Goal: Task Accomplishment & Management: Manage account settings

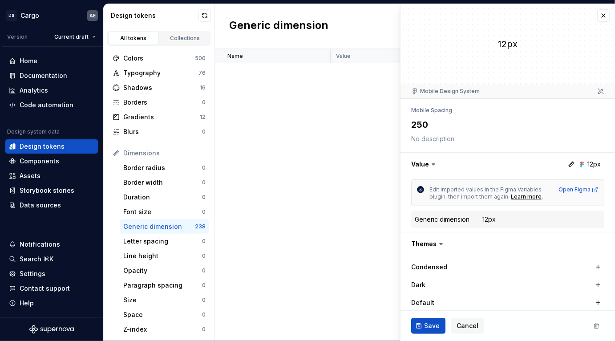
scroll to position [555, 0]
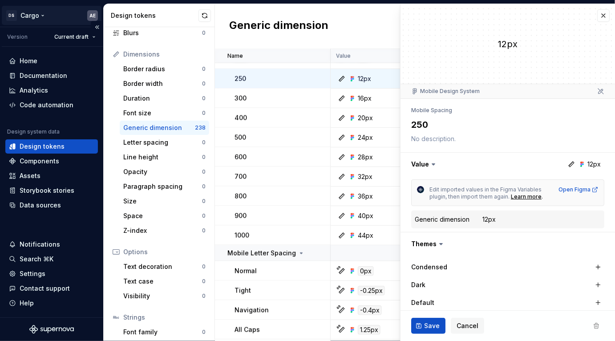
click at [93, 16] on html "DS Cargo AE Version Current draft Home Documentation Analytics Code automation …" at bounding box center [307, 170] width 615 height 341
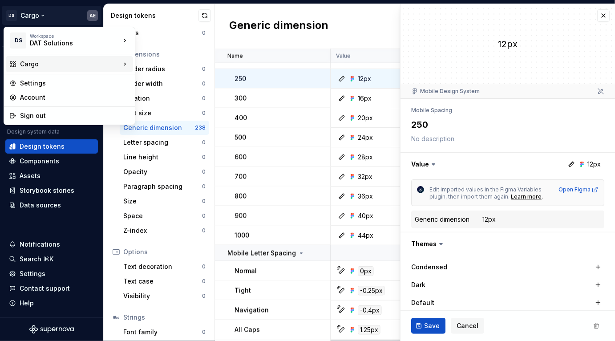
type textarea "*"
click at [55, 96] on div "Account" at bounding box center [74, 97] width 109 height 9
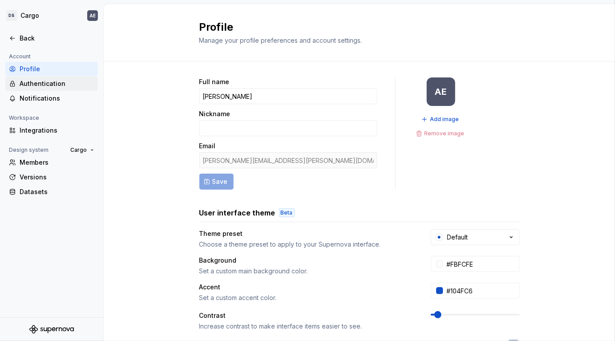
click at [51, 85] on div "Authentication" at bounding box center [57, 83] width 75 height 9
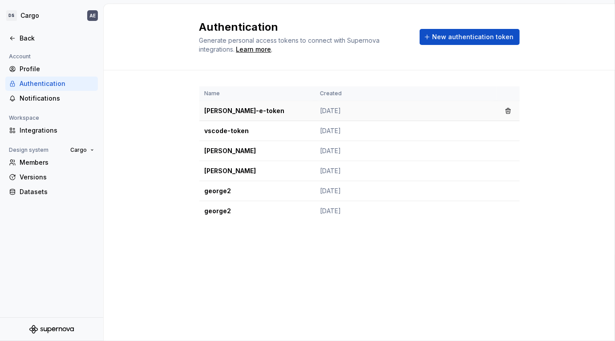
click at [255, 117] on td "[PERSON_NAME]-e-token" at bounding box center [257, 111] width 116 height 20
click at [471, 36] on span "New authentication token" at bounding box center [473, 36] width 81 height 9
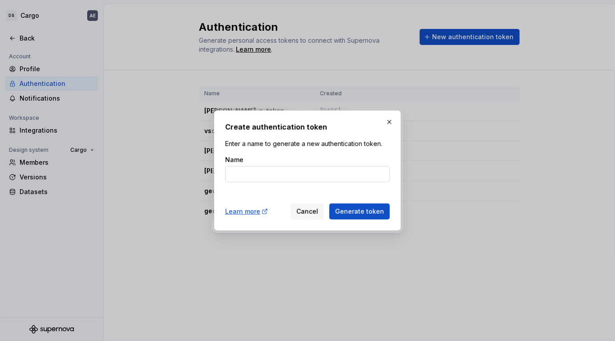
click at [324, 167] on input "Name" at bounding box center [307, 174] width 165 height 16
type input "m"
type input "t"
type input "laptop-token"
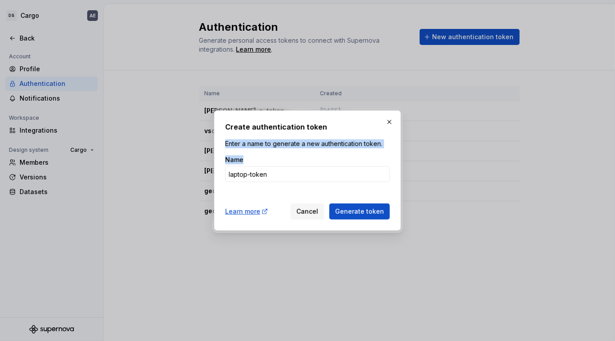
drag, startPoint x: 352, startPoint y: 127, endPoint x: 250, endPoint y: 199, distance: 125.5
click at [243, 215] on div "Create authentication token Enter a name to generate a new authentication token…" at bounding box center [307, 170] width 165 height 98
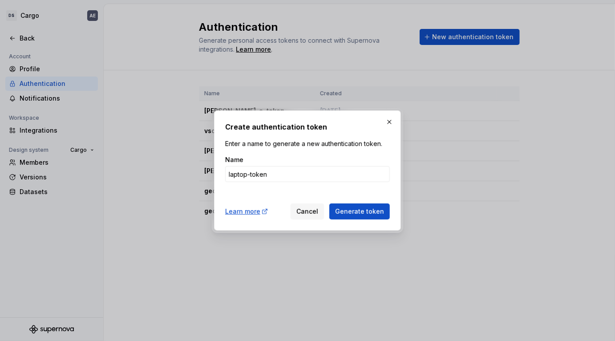
click at [367, 112] on div "Create authentication token Enter a name to generate a new authentication token…" at bounding box center [307, 170] width 187 height 120
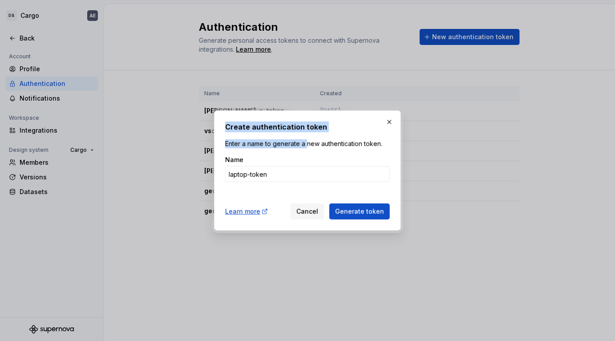
drag, startPoint x: 335, startPoint y: 121, endPoint x: 305, endPoint y: 140, distance: 35.7
click at [305, 140] on div "Create authentication token Enter a name to generate a new authentication token…" at bounding box center [307, 170] width 187 height 120
click at [338, 127] on h2 "Create authentication token" at bounding box center [307, 126] width 165 height 11
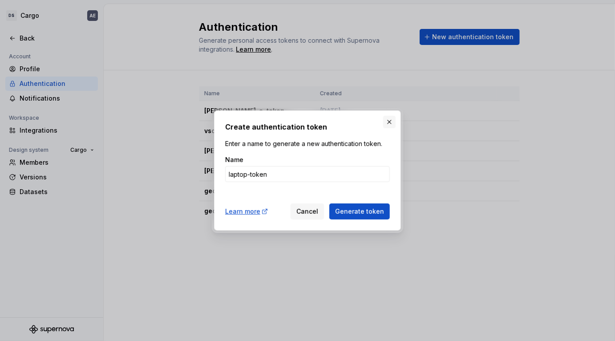
click at [390, 122] on button "button" at bounding box center [389, 122] width 12 height 12
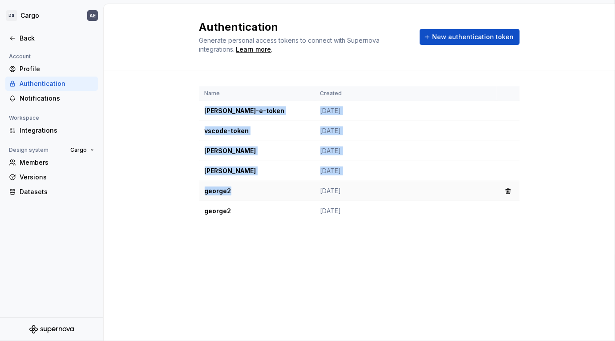
drag, startPoint x: 199, startPoint y: 112, endPoint x: 240, endPoint y: 197, distance: 94.3
click at [240, 194] on tbody "[PERSON_NAME]-e-token [DATE] vscode-token [DATE] [PERSON_NAME]-token [DATE] [PE…" at bounding box center [359, 161] width 320 height 120
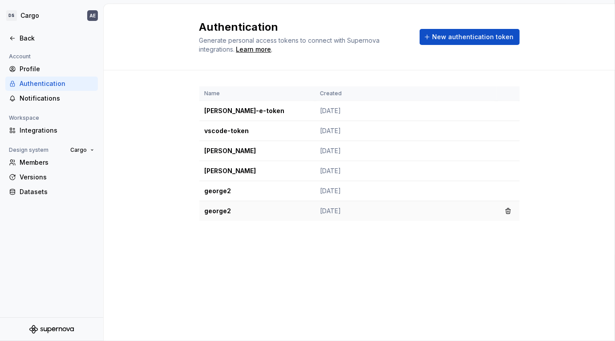
drag, startPoint x: 239, startPoint y: 199, endPoint x: 229, endPoint y: 200, distance: 9.8
click at [238, 199] on td "george2" at bounding box center [257, 191] width 116 height 20
click at [221, 192] on td "george2" at bounding box center [257, 191] width 116 height 20
click at [229, 210] on td "george2" at bounding box center [257, 211] width 116 height 20
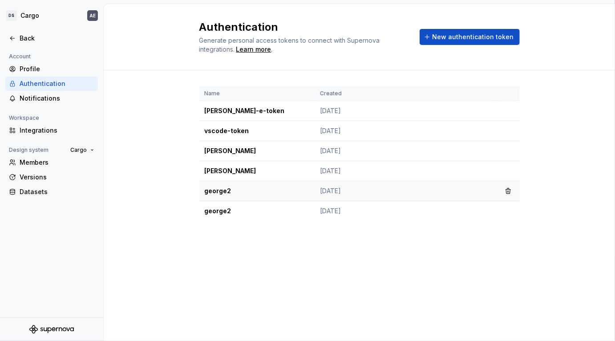
click at [223, 198] on td "george2" at bounding box center [257, 191] width 116 height 20
click at [257, 107] on td "[PERSON_NAME]-e-token" at bounding box center [257, 111] width 116 height 20
click at [455, 36] on span "New authentication token" at bounding box center [473, 36] width 81 height 9
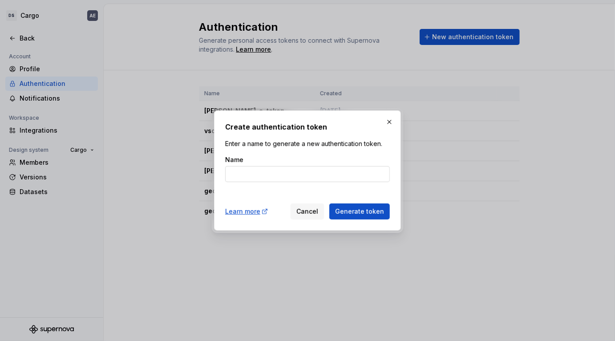
click at [279, 171] on input "Name" at bounding box center [307, 174] width 165 height 16
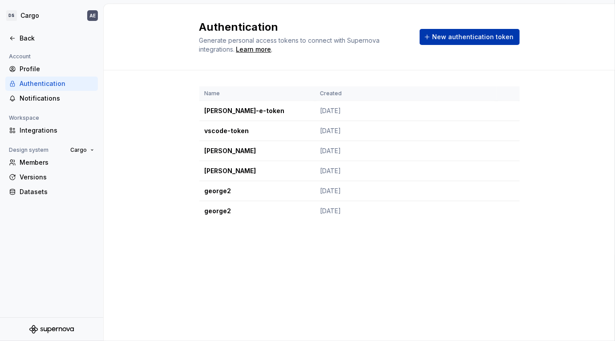
click at [476, 38] on span "New authentication token" at bounding box center [473, 36] width 81 height 9
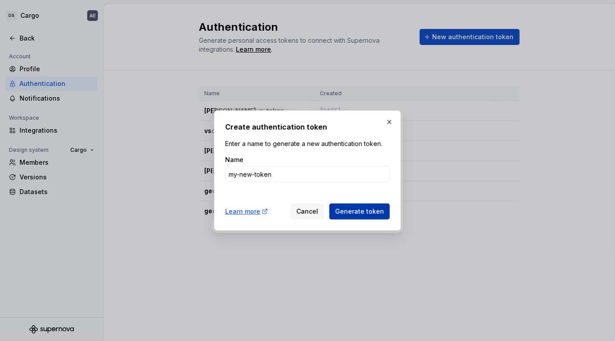
type input "my-new-token"
click at [369, 212] on span "Generate token" at bounding box center [359, 211] width 49 height 9
click at [367, 213] on span "Generate token" at bounding box center [359, 211] width 49 height 9
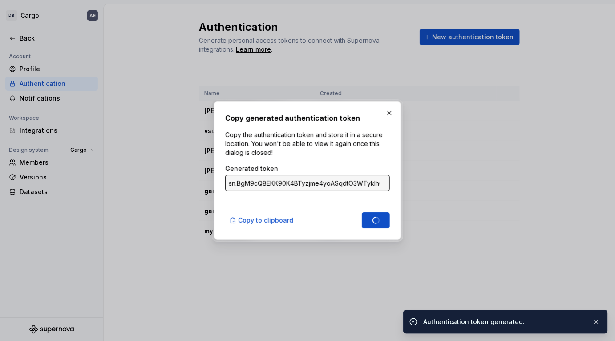
type input "sn.XXj4QTERIP9Qw6pvEYUG3F41udV5aulWCU3JJTxJ90B2jodyLOR6GYq60xS29LItr564AZTaivmX…"
drag, startPoint x: 263, startPoint y: 228, endPoint x: 259, endPoint y: 223, distance: 6.2
click at [263, 228] on button "Copy to clipboard" at bounding box center [262, 220] width 74 height 16
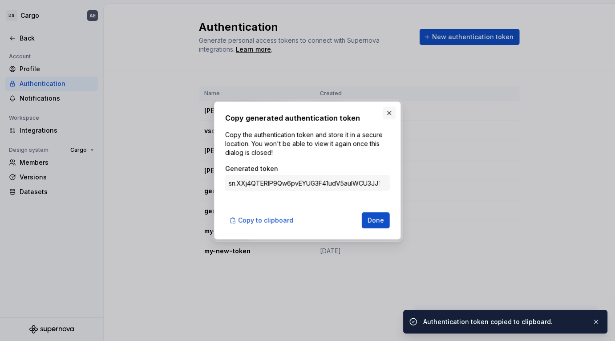
click at [389, 110] on button "button" at bounding box center [389, 113] width 12 height 12
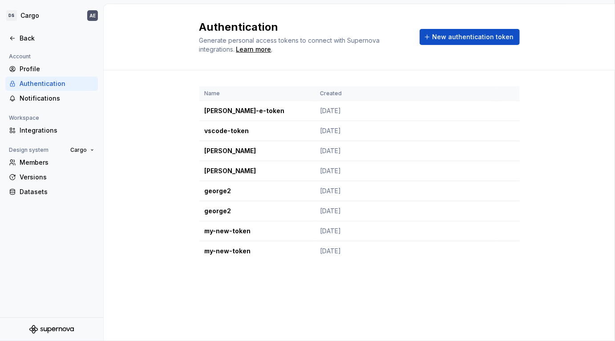
drag, startPoint x: 199, startPoint y: 229, endPoint x: 259, endPoint y: 260, distance: 67.5
click at [259, 260] on div "Name Created [PERSON_NAME]-e-token [DATE] vscode-token [DATE] [PERSON_NAME]-tok…" at bounding box center [359, 182] width 511 height 224
click at [259, 260] on div "Name Created [PERSON_NAME]-e-token [DATE] vscode-token [DATE] [PERSON_NAME]-tok…" at bounding box center [359, 182] width 320 height 224
drag, startPoint x: 206, startPoint y: 150, endPoint x: 267, endPoint y: 178, distance: 67.9
click at [267, 178] on tbody "[PERSON_NAME]-e-token [DATE] vscode-token [DATE] [PERSON_NAME]-token [DATE] [PE…" at bounding box center [359, 181] width 320 height 160
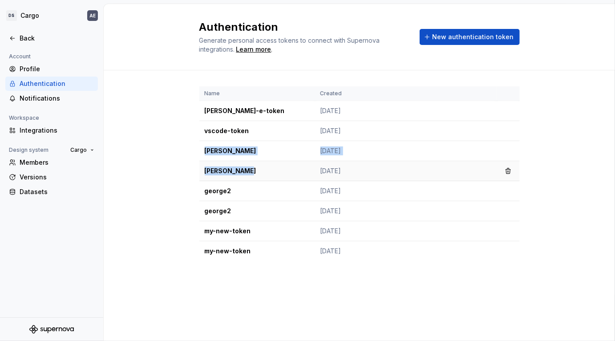
click at [267, 178] on td "[PERSON_NAME]" at bounding box center [257, 171] width 116 height 20
click at [257, 259] on td "my-new-token" at bounding box center [257, 251] width 116 height 20
click at [255, 249] on td "my-new-token" at bounding box center [257, 251] width 116 height 20
click at [26, 10] on html "DS Cargo AE Back Account Profile Authentication Notifications Workspace Integra…" at bounding box center [307, 170] width 615 height 341
click at [79, 12] on html "DS Cargo AE Back Account Profile Authentication Notifications Workspace Integra…" at bounding box center [307, 170] width 615 height 341
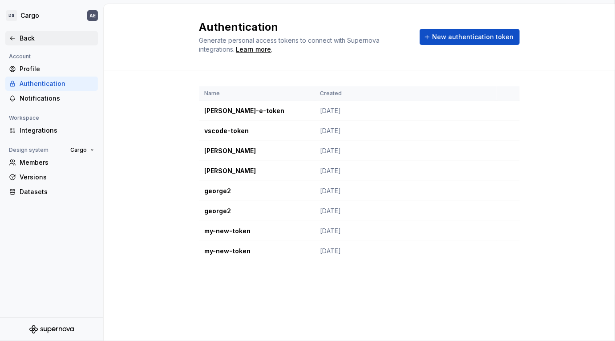
click at [26, 39] on div "Back" at bounding box center [57, 38] width 75 height 9
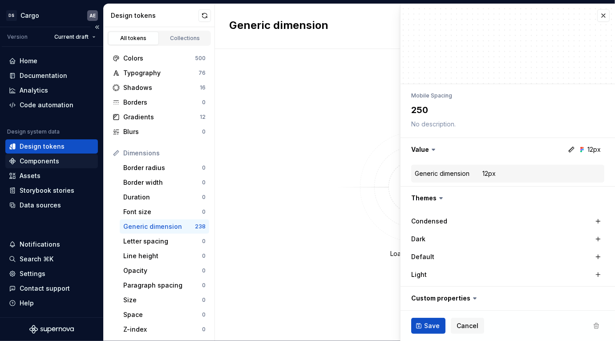
type textarea "*"
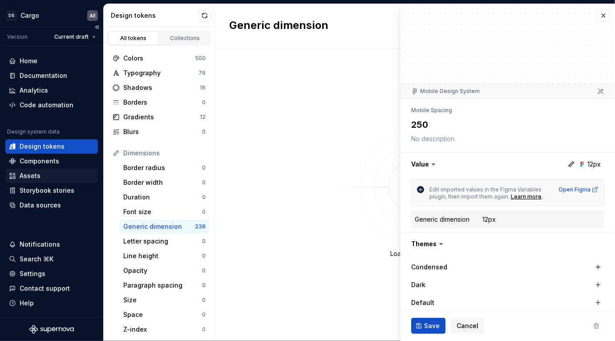
click at [49, 174] on div "Assets" at bounding box center [51, 175] width 85 height 9
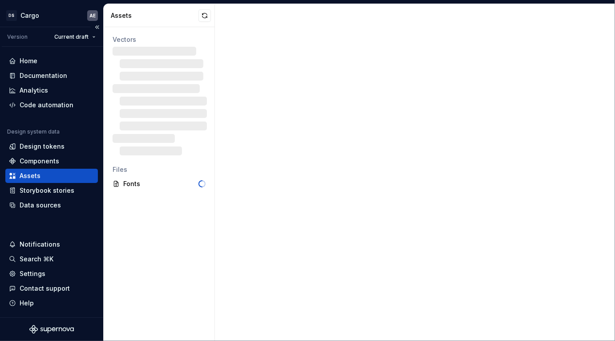
click at [48, 138] on div "Design system data" at bounding box center [51, 133] width 93 height 11
click at [48, 143] on div "Design tokens" at bounding box center [42, 146] width 45 height 9
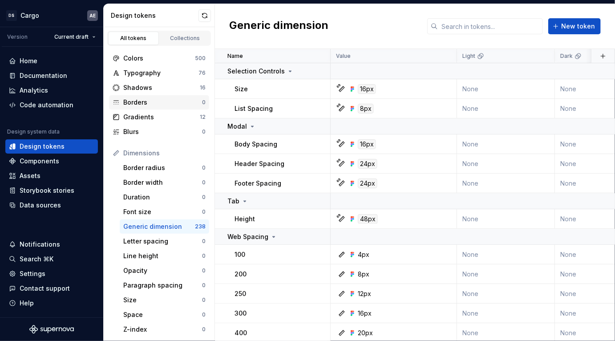
click at [150, 97] on div "Borders 0" at bounding box center [159, 102] width 100 height 14
click at [149, 92] on div "Shadows 16" at bounding box center [159, 88] width 100 height 14
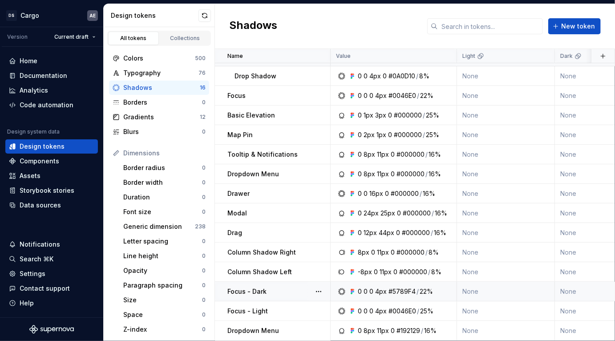
scroll to position [13, 0]
click at [483, 57] on icon at bounding box center [480, 56] width 7 height 7
click at [541, 57] on html "DS Cargo AE Version Current draft Home Documentation Analytics Code automation …" at bounding box center [307, 170] width 615 height 341
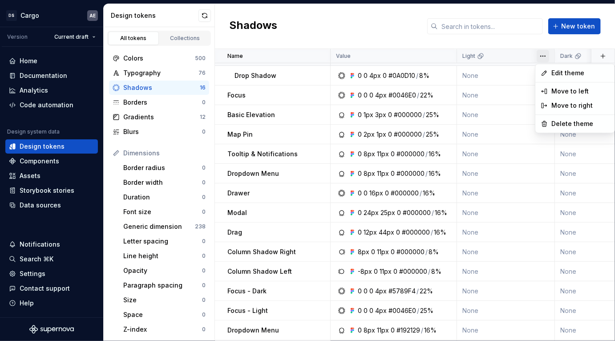
click at [423, 41] on html "DS Cargo AE Version Current draft Home Documentation Analytics Code automation …" at bounding box center [307, 170] width 615 height 341
